Goal: Task Accomplishment & Management: Use online tool/utility

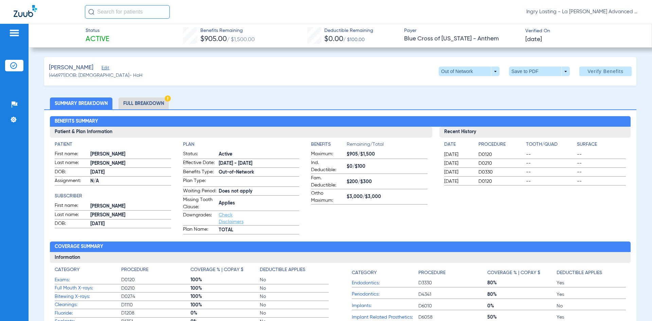
click at [25, 14] on img at bounding box center [25, 11] width 23 height 12
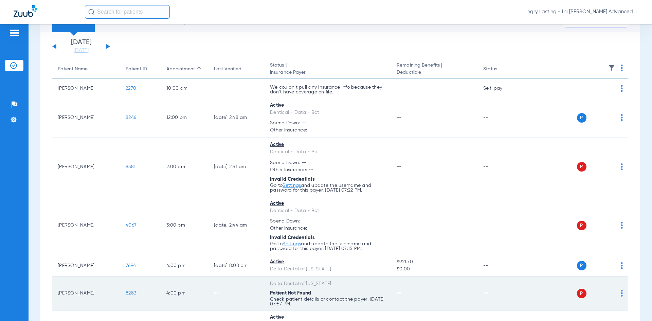
scroll to position [191, 0]
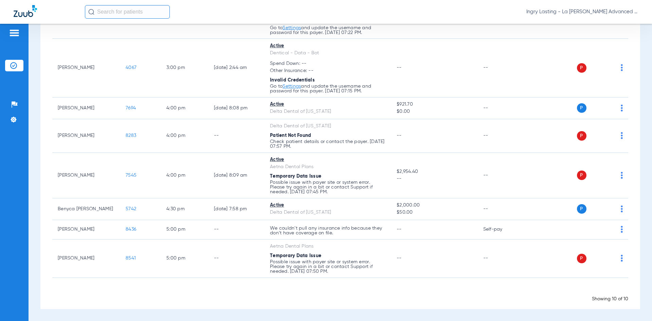
click at [557, 9] on span "Ingry Lasting - La [PERSON_NAME] Advanced Dentistry" at bounding box center [582, 11] width 112 height 7
click at [612, 30] on button "Account Selection" at bounding box center [612, 24] width 49 height 14
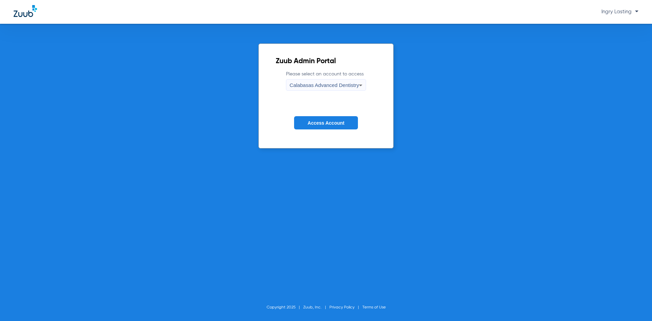
click at [328, 82] on span "Calabasas Advanced Dentistry" at bounding box center [323, 85] width 69 height 6
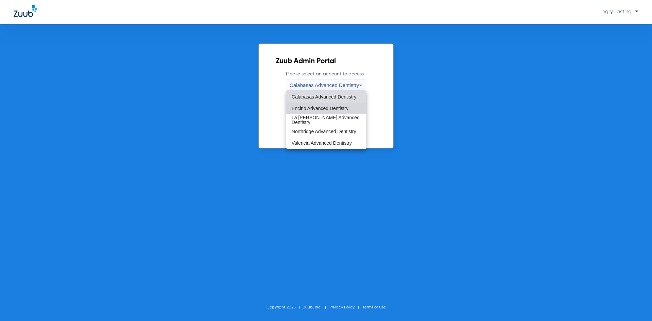
click at [317, 105] on mat-option "Encino Advanced Dentistry" at bounding box center [326, 108] width 80 height 12
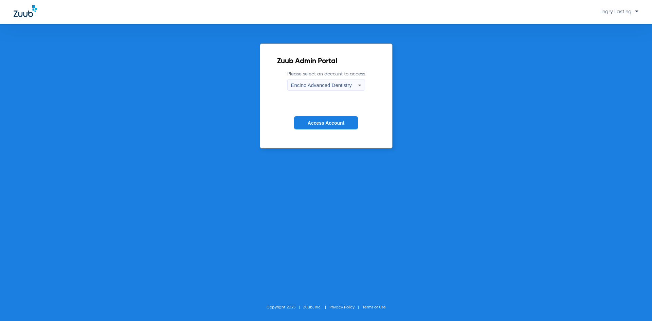
click at [314, 116] on button "Access Account" at bounding box center [326, 122] width 64 height 13
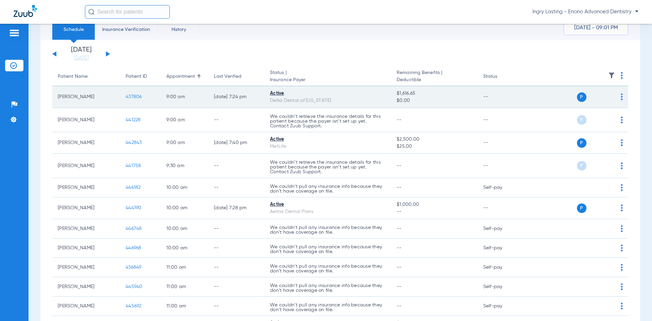
scroll to position [25, 0]
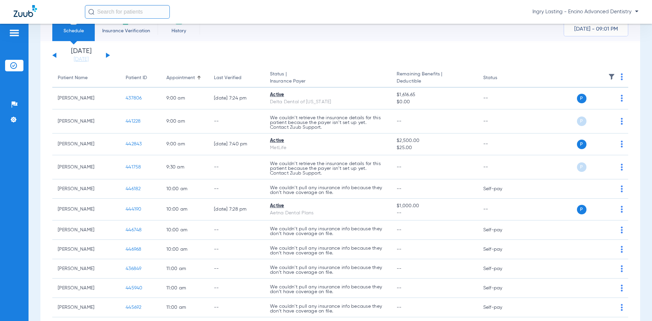
click at [557, 18] on div "Ingry Lasting - Encino Advanced Dentistry" at bounding box center [361, 12] width 553 height 14
click at [570, 8] on div "Ingry Lasting - Encino Advanced Dentistry" at bounding box center [361, 12] width 553 height 14
click at [570, 10] on span "Ingry Lasting - Encino Advanced Dentistry" at bounding box center [585, 11] width 106 height 7
click at [605, 24] on span "Account Selection" at bounding box center [613, 24] width 38 height 5
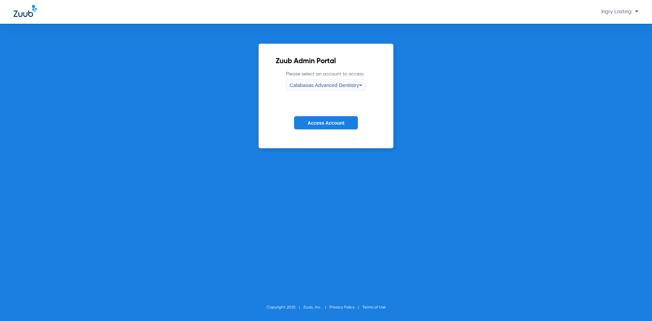
click at [348, 86] on span "Calabasas Advanced Dentistry" at bounding box center [323, 85] width 69 height 6
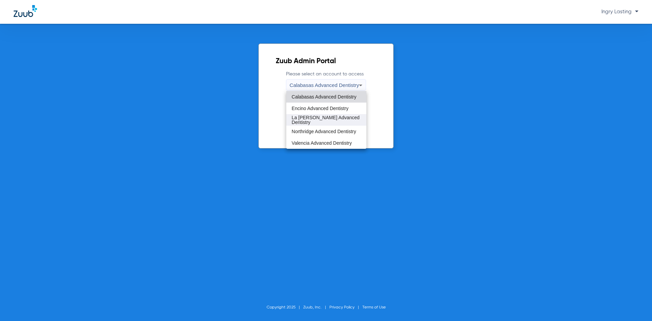
click at [306, 115] on mat-option "La [PERSON_NAME] Advanced Dentistry" at bounding box center [326, 120] width 80 height 12
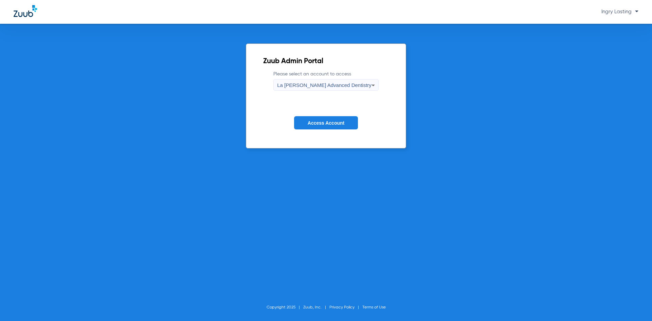
click at [305, 116] on form "Please select an account to access La [PERSON_NAME] Advanced Dentistry Access A…" at bounding box center [326, 105] width 126 height 69
click at [302, 123] on button "Access Account" at bounding box center [326, 122] width 64 height 13
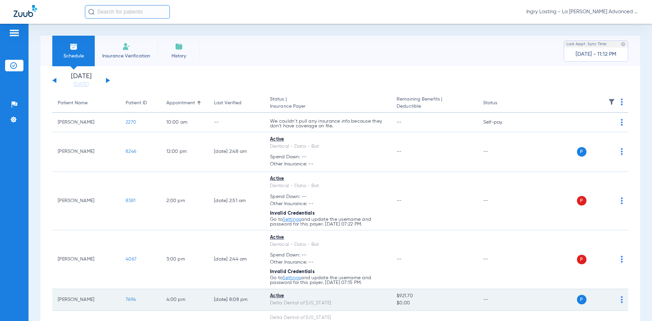
scroll to position [136, 0]
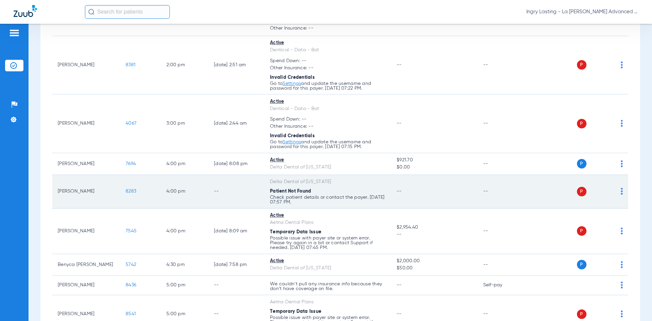
click at [129, 193] on span "8283" at bounding box center [131, 191] width 11 height 5
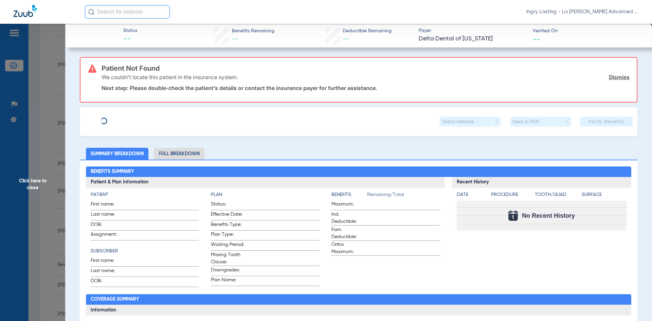
type input "[PERSON_NAME]"
type input "[DATE]"
type input "541060283"
type input "689090"
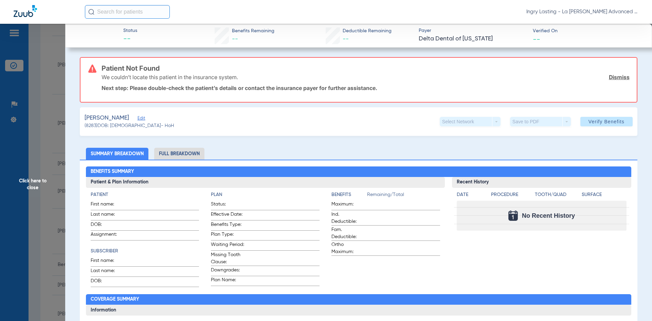
click at [137, 121] on span "Edit" at bounding box center [140, 119] width 6 height 6
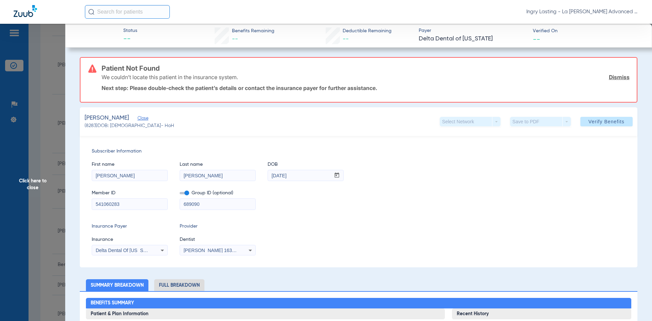
click at [184, 191] on label at bounding box center [185, 192] width 10 height 7
click at [180, 194] on input "checkbox" at bounding box center [180, 194] width 0 height 0
click at [191, 254] on mat-select "[PERSON_NAME] 1639402225" at bounding box center [218, 250] width 76 height 11
click at [582, 124] on span at bounding box center [606, 121] width 52 height 16
click at [31, 166] on span "Click here to close" at bounding box center [32, 184] width 65 height 321
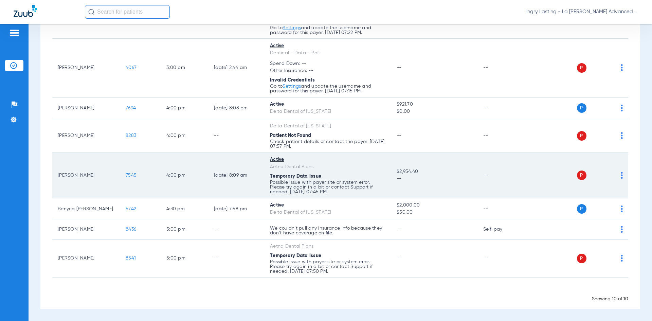
scroll to position [157, 0]
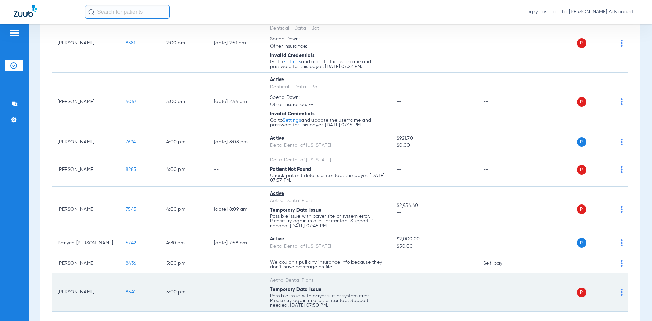
click at [137, 295] on td "8541" at bounding box center [140, 292] width 41 height 38
click at [132, 290] on span "8541" at bounding box center [131, 291] width 10 height 5
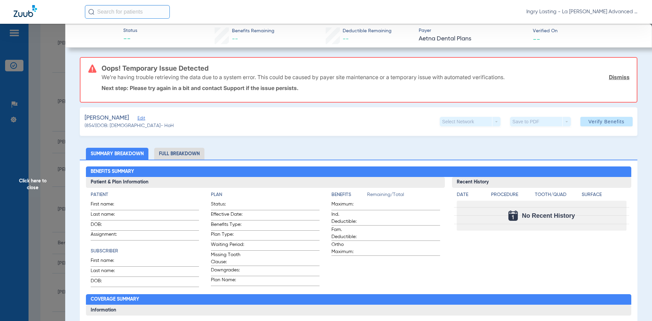
click at [137, 120] on span "Edit" at bounding box center [140, 119] width 6 height 6
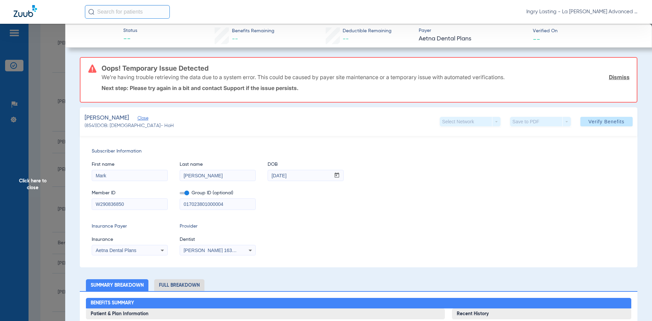
click at [185, 194] on span at bounding box center [185, 193] width 10 height 2
click at [180, 194] on input "checkbox" at bounding box center [180, 194] width 0 height 0
click at [246, 249] on icon at bounding box center [250, 250] width 8 height 8
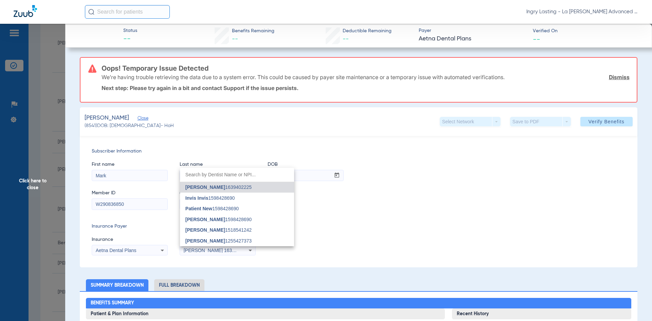
click at [226, 190] on mat-option "[PERSON_NAME] 1639402225" at bounding box center [237, 187] width 114 height 11
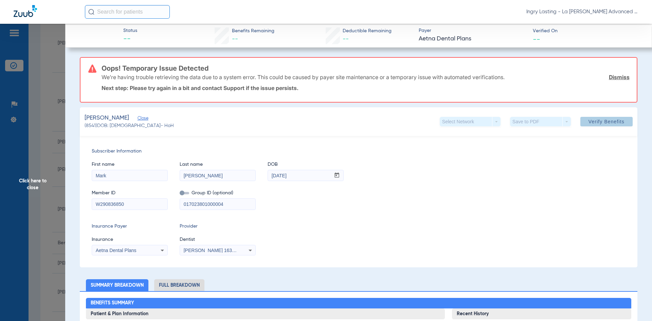
click at [582, 122] on span at bounding box center [606, 121] width 52 height 16
click at [3, 172] on span "Click here to close" at bounding box center [32, 184] width 65 height 321
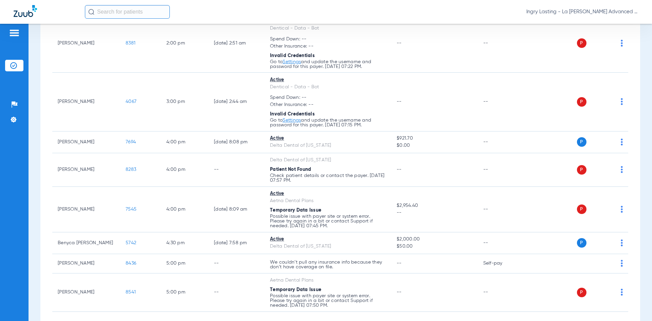
click at [581, 13] on span "Ingry Lasting - La [PERSON_NAME] Advanced Dentistry" at bounding box center [582, 11] width 112 height 7
click at [602, 25] on span "Account Selection" at bounding box center [613, 24] width 38 height 5
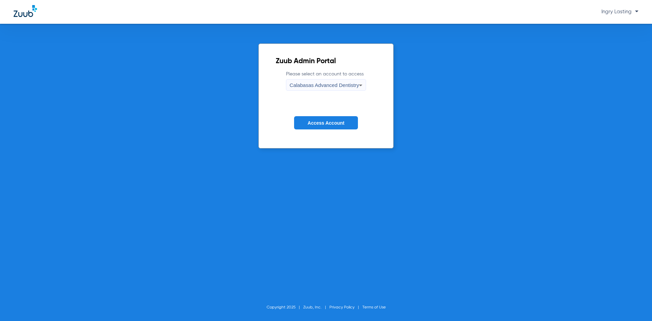
click at [333, 79] on div "Calabasas Advanced Dentistry" at bounding box center [323, 85] width 69 height 12
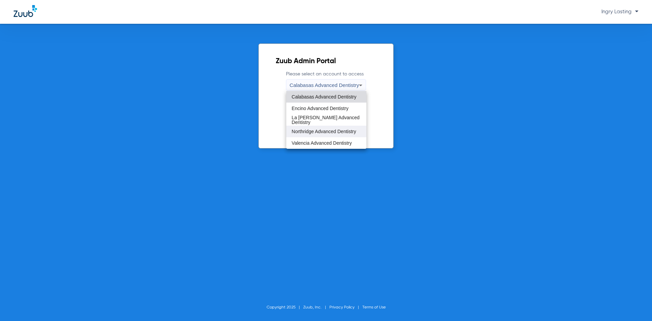
click at [316, 130] on span "Northridge Advanced Dentistry" at bounding box center [324, 131] width 64 height 5
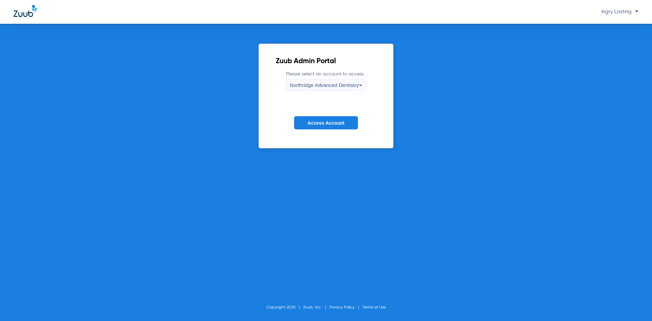
click at [307, 85] on span "Northridge Advanced Dentistry" at bounding box center [323, 85] width 69 height 6
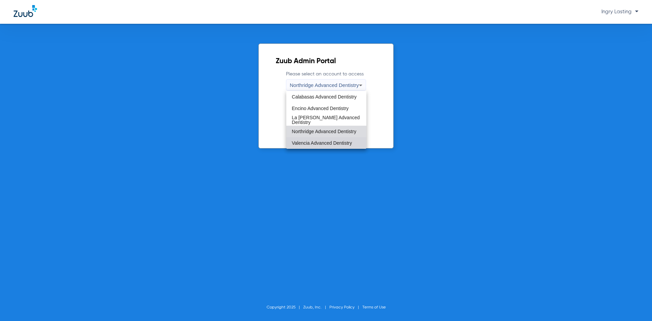
click at [318, 139] on mat-option "Valencia Advanced Dentistry" at bounding box center [326, 143] width 80 height 12
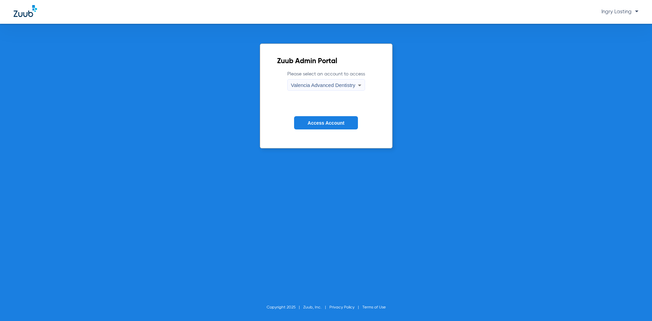
click at [317, 129] on button "Access Account" at bounding box center [326, 122] width 64 height 13
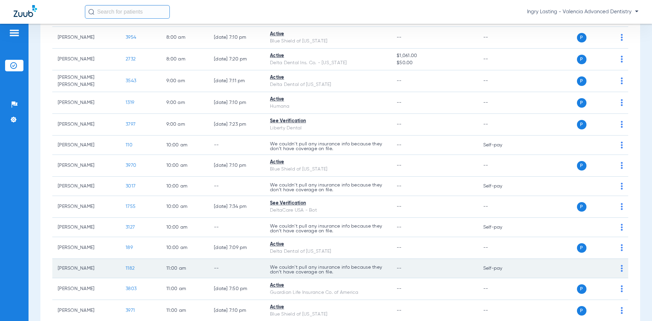
scroll to position [7, 0]
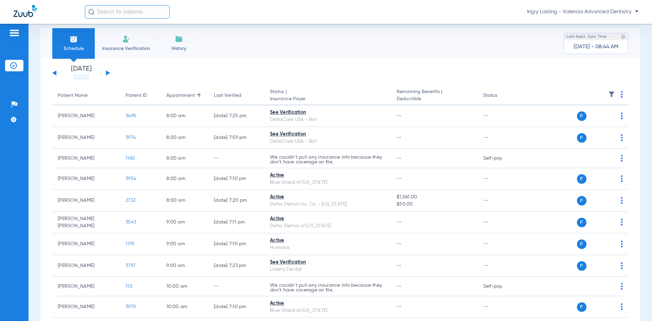
click at [564, 15] on span "Ingry Lasting - Valencia Advanced Dentistry" at bounding box center [582, 11] width 111 height 7
click at [599, 30] on button "Account Selection" at bounding box center [612, 24] width 49 height 14
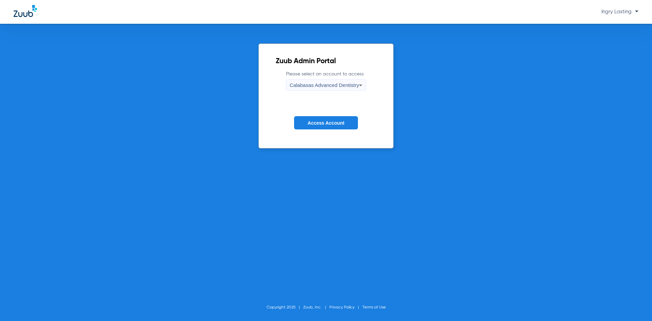
click at [338, 80] on div "Calabasas Advanced Dentistry" at bounding box center [323, 85] width 69 height 12
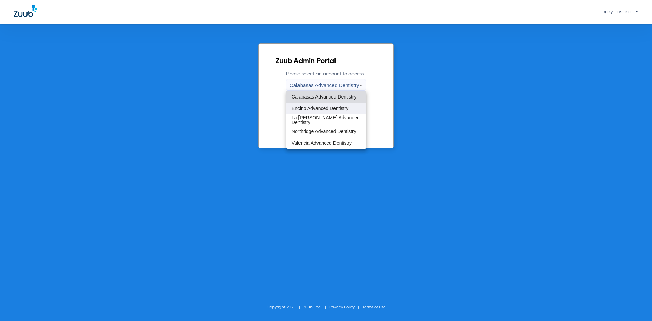
click at [335, 108] on span "Encino Advanced Dentistry" at bounding box center [320, 108] width 57 height 5
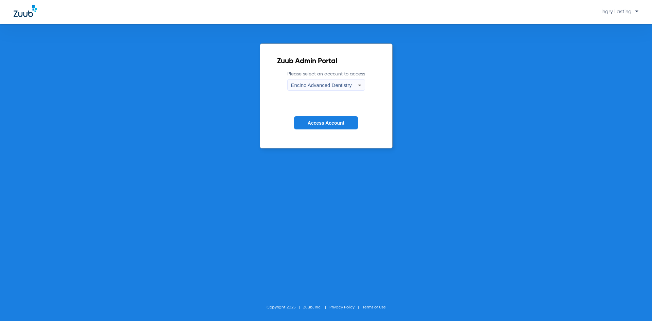
click at [328, 88] on span "Encino Advanced Dentistry" at bounding box center [321, 85] width 61 height 6
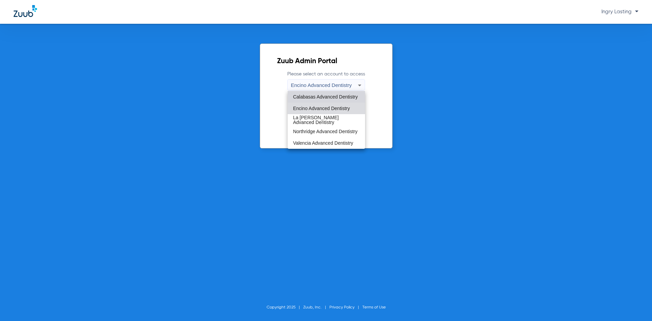
click at [326, 100] on mat-option "Calabasas Advanced Dentistry" at bounding box center [325, 97] width 77 height 12
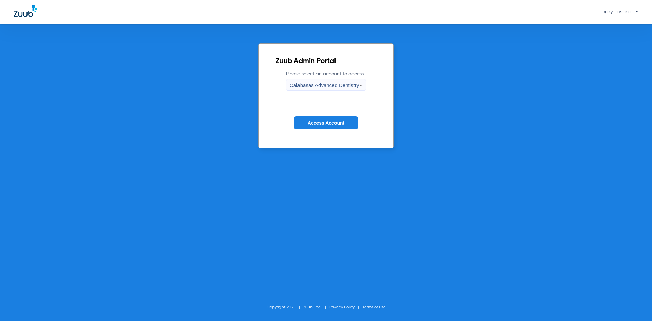
click at [326, 113] on form "Please select an account to access Calabasas Advanced Dentistry Access Account" at bounding box center [326, 105] width 100 height 69
click at [325, 117] on button "Access Account" at bounding box center [326, 122] width 64 height 13
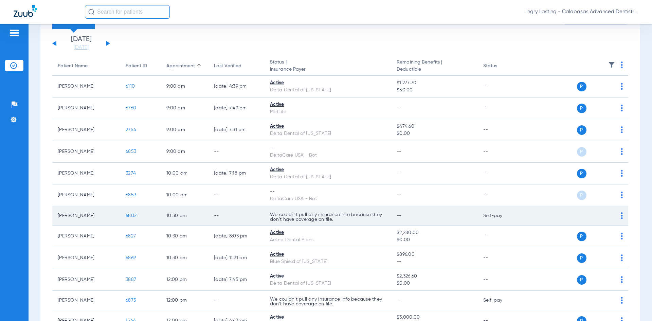
scroll to position [34, 0]
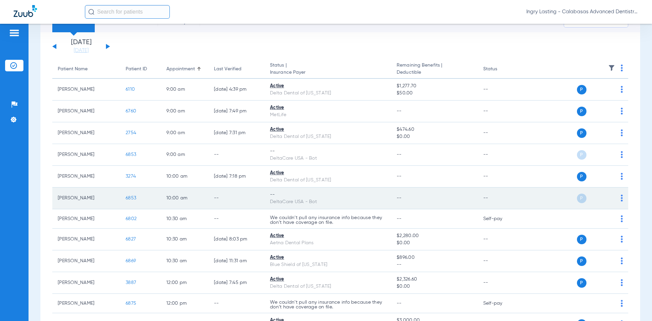
click at [131, 199] on span "6853" at bounding box center [131, 197] width 11 height 5
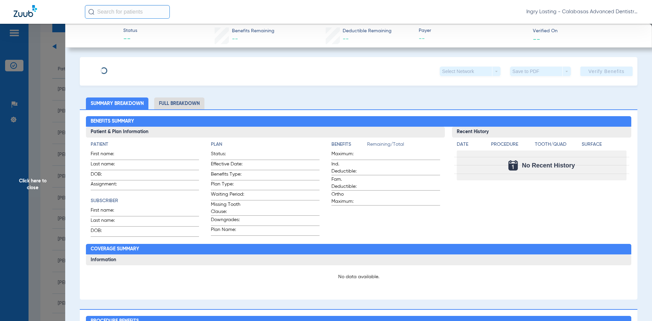
type input "[PERSON_NAME]"
type input "Kalpine"
type input "[DATE]"
click at [143, 68] on span "Edit" at bounding box center [140, 68] width 6 height 6
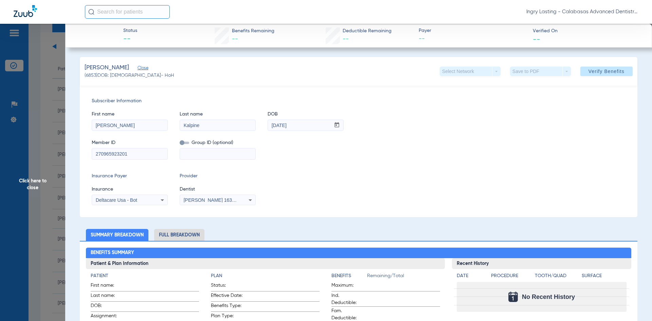
click at [141, 154] on input "270965923201" at bounding box center [129, 153] width 75 height 11
type input "2709659232"
click at [213, 196] on div "[PERSON_NAME] 1639402225" at bounding box center [217, 200] width 75 height 8
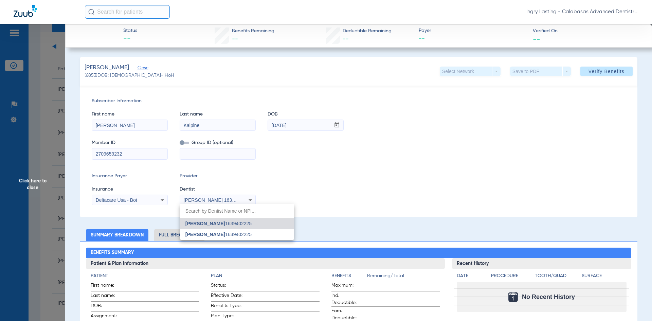
click at [213, 196] on div at bounding box center [326, 160] width 652 height 321
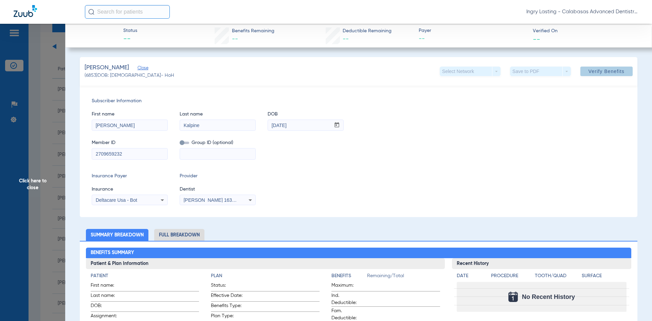
click at [585, 67] on span at bounding box center [606, 71] width 52 height 16
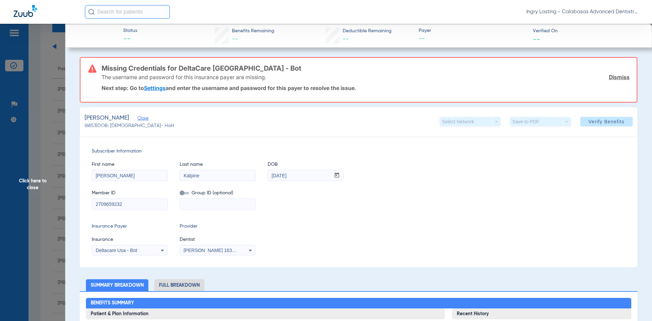
click at [59, 133] on span "Click here to close" at bounding box center [32, 184] width 65 height 321
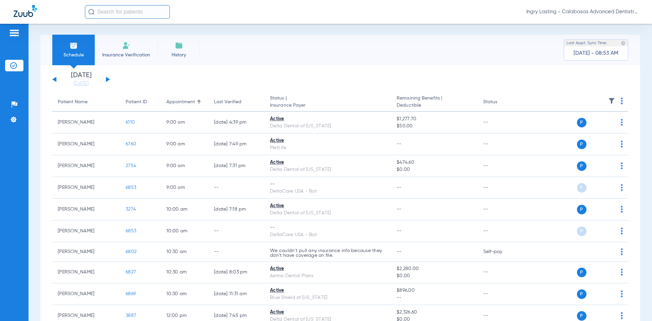
scroll to position [0, 0]
click at [579, 12] on span "Ingry Lasting - Calabasas Advanced Dentistry" at bounding box center [582, 11] width 112 height 7
click at [600, 26] on span "Account Selection" at bounding box center [613, 24] width 38 height 5
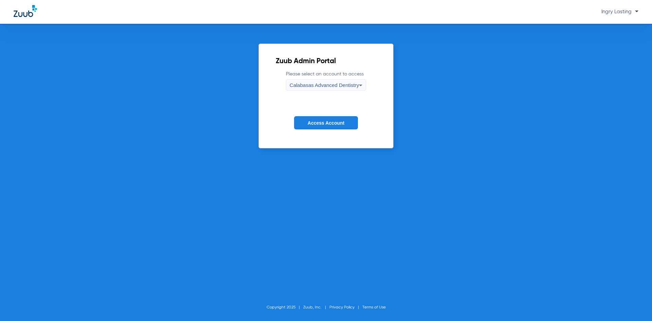
click at [345, 82] on span "Calabasas Advanced Dentistry" at bounding box center [323, 85] width 69 height 6
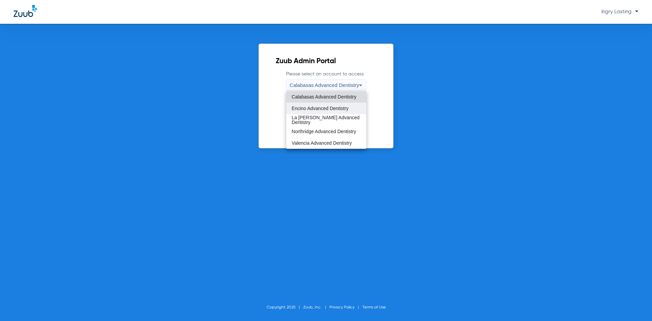
click at [336, 108] on span "Encino Advanced Dentistry" at bounding box center [320, 108] width 57 height 5
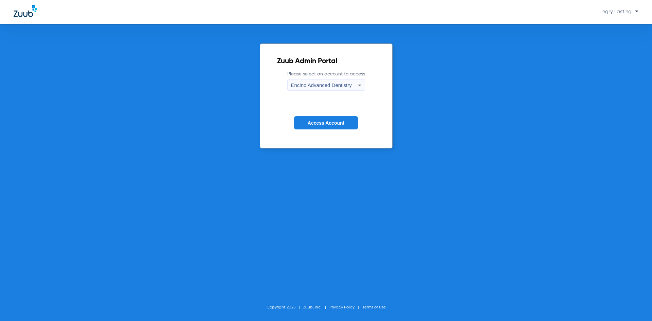
click at [329, 87] on span "Encino Advanced Dentistry" at bounding box center [321, 85] width 61 height 6
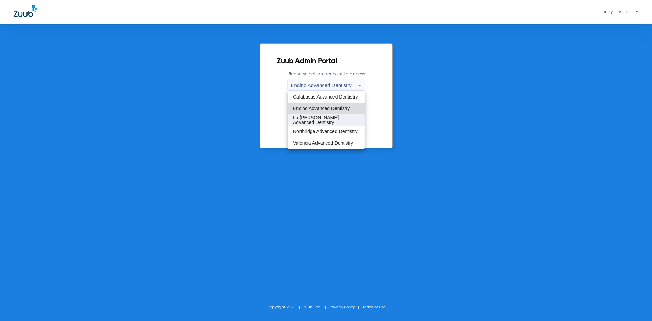
click at [320, 115] on mat-option "La [PERSON_NAME] Advanced Dentistry" at bounding box center [325, 120] width 77 height 12
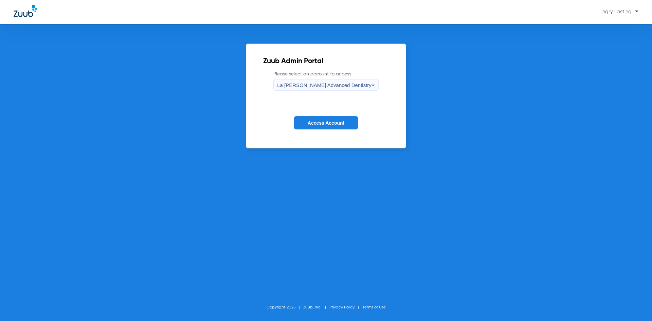
click at [321, 128] on button "Access Account" at bounding box center [326, 122] width 64 height 13
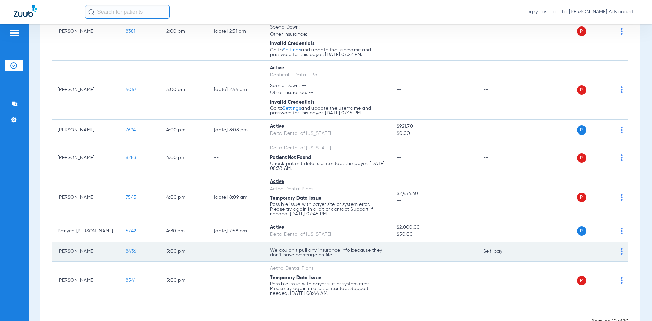
scroll to position [157, 0]
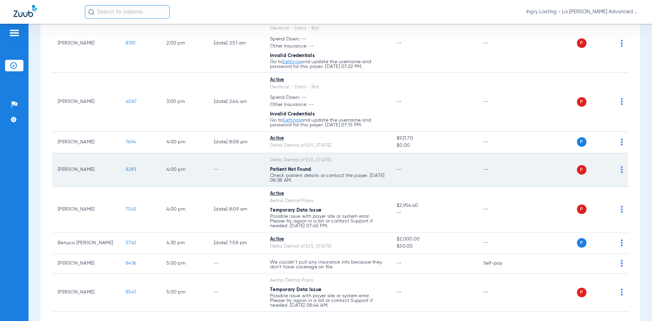
click at [133, 171] on span "8283" at bounding box center [131, 169] width 11 height 5
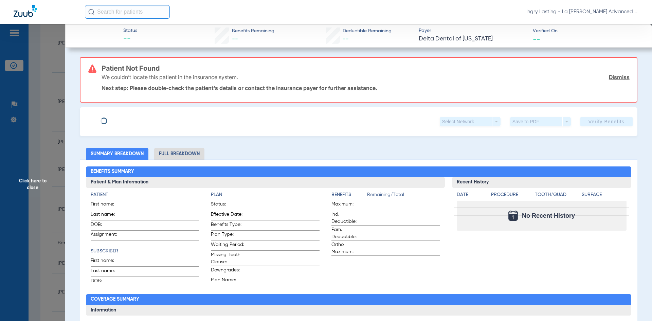
type input "[PERSON_NAME]"
type input "[DATE]"
type input "541060283"
type input "689090"
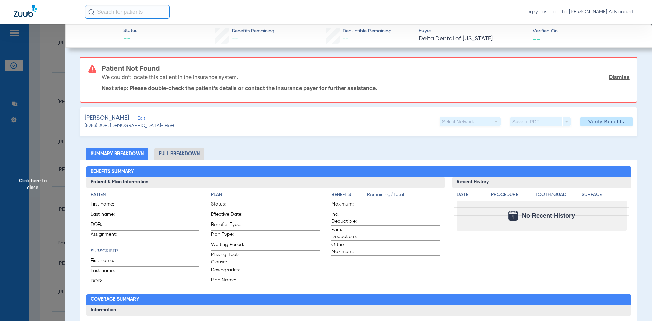
click at [137, 119] on span "Edit" at bounding box center [140, 119] width 6 height 6
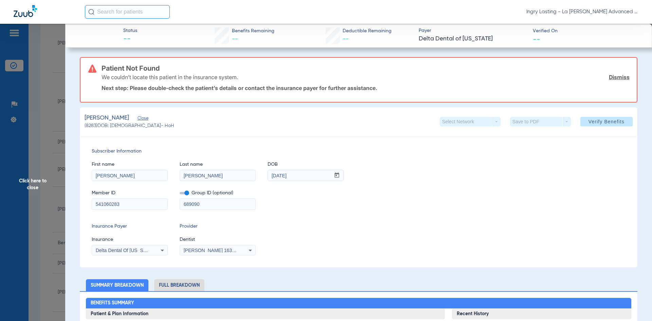
click at [182, 196] on mat-form-field "689090" at bounding box center [218, 202] width 76 height 13
click at [185, 194] on span at bounding box center [185, 193] width 10 height 2
click at [180, 194] on input "checkbox" at bounding box center [180, 194] width 0 height 0
click at [585, 125] on span at bounding box center [606, 121] width 52 height 16
click at [588, 124] on span "Verify Benefits" at bounding box center [606, 121] width 36 height 5
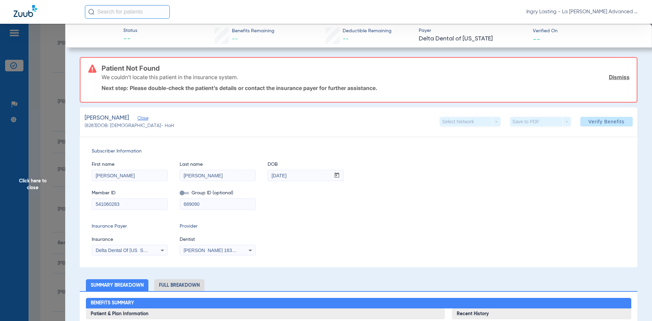
click at [42, 168] on span "Click here to close" at bounding box center [32, 184] width 65 height 321
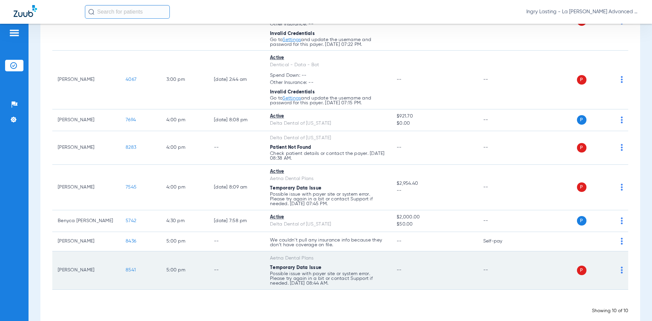
scroll to position [191, 0]
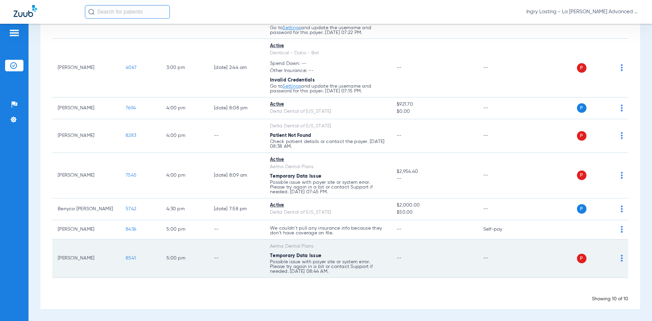
click at [131, 261] on td "8541" at bounding box center [140, 258] width 41 height 38
click at [132, 255] on td "8541" at bounding box center [140, 258] width 41 height 38
click at [134, 259] on span "8541" at bounding box center [131, 258] width 10 height 5
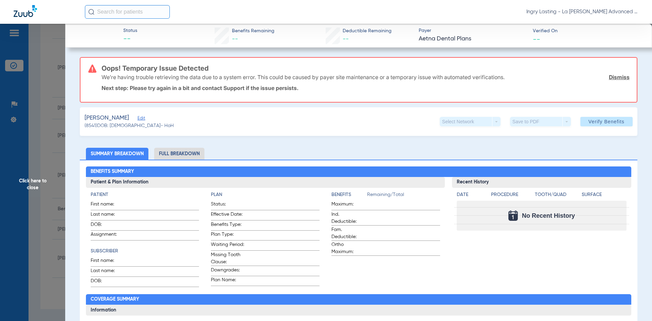
click at [137, 120] on span "Edit" at bounding box center [140, 119] width 6 height 6
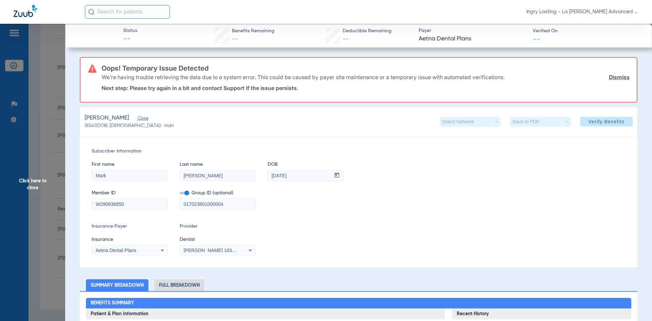
click at [189, 193] on span at bounding box center [185, 193] width 10 height 2
click at [180, 194] on input "checkbox" at bounding box center [180, 194] width 0 height 0
click at [216, 247] on span "[PERSON_NAME] 1639402225" at bounding box center [217, 249] width 67 height 5
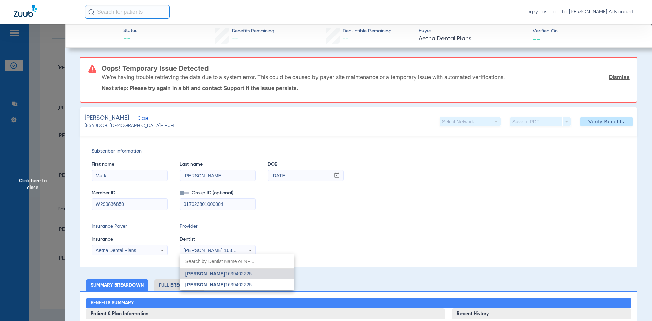
click at [217, 251] on div at bounding box center [326, 160] width 652 height 321
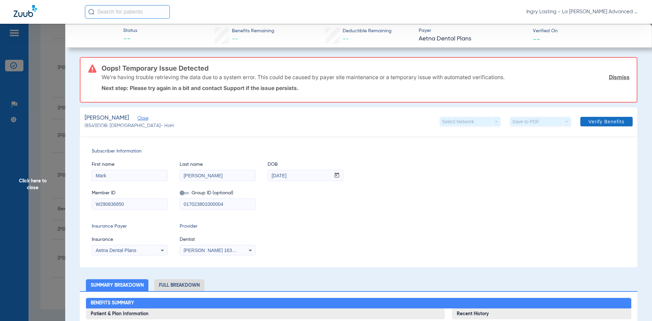
click at [591, 123] on span "Verify Benefits" at bounding box center [606, 121] width 36 height 5
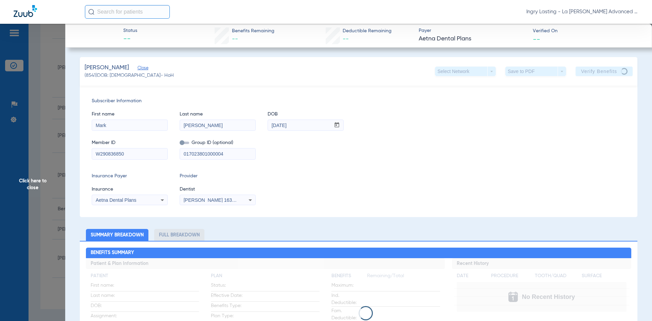
click at [40, 138] on span "Click here to close" at bounding box center [32, 184] width 65 height 321
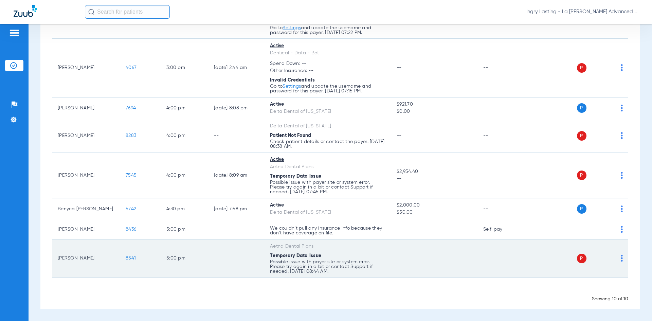
click at [132, 257] on span "8541" at bounding box center [131, 258] width 10 height 5
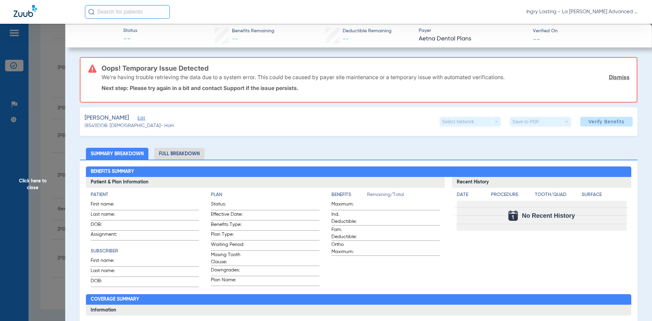
click at [613, 76] on link "Dismiss" at bounding box center [618, 77] width 21 height 7
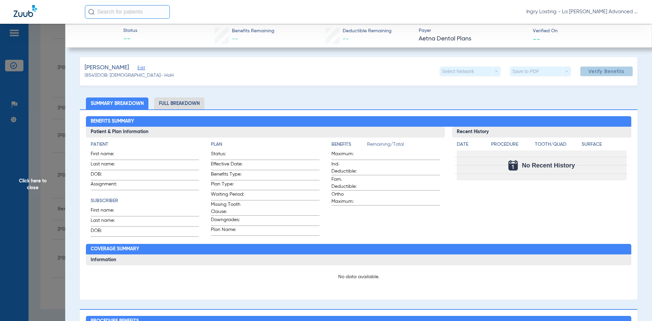
drag, startPoint x: 605, startPoint y: 79, endPoint x: 604, endPoint y: 75, distance: 4.1
click at [605, 78] on span at bounding box center [606, 71] width 52 height 16
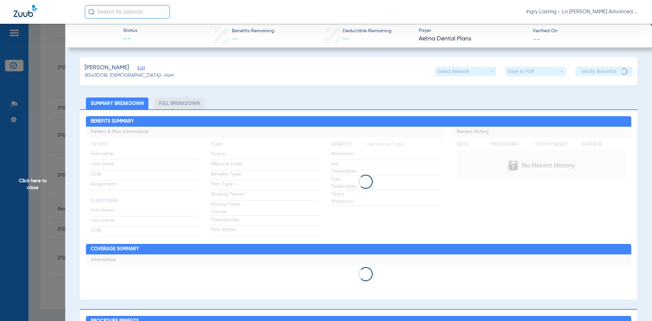
click at [79, 74] on app-member-insurance-verification-view "Status -- Benefits Remaining -- Deductible Remaining -- Payer Aetna Dental Plan…" at bounding box center [358, 298] width 586 height 549
click at [72, 68] on app-member-insurance-verification-view "Status -- Benefits Remaining -- Deductible Remaining -- Payer Aetna Dental Plan…" at bounding box center [358, 298] width 586 height 549
click at [58, 60] on span "Click here to close" at bounding box center [32, 184] width 65 height 321
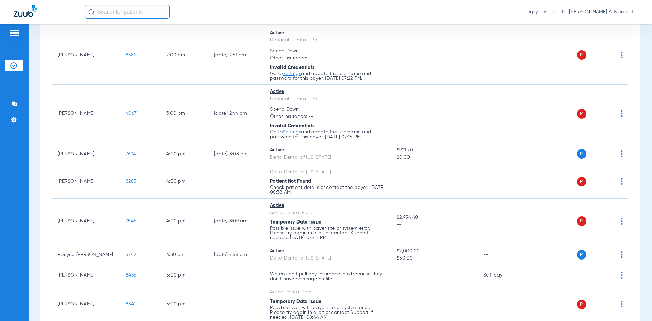
scroll to position [90, 0]
